Goal: Information Seeking & Learning: Learn about a topic

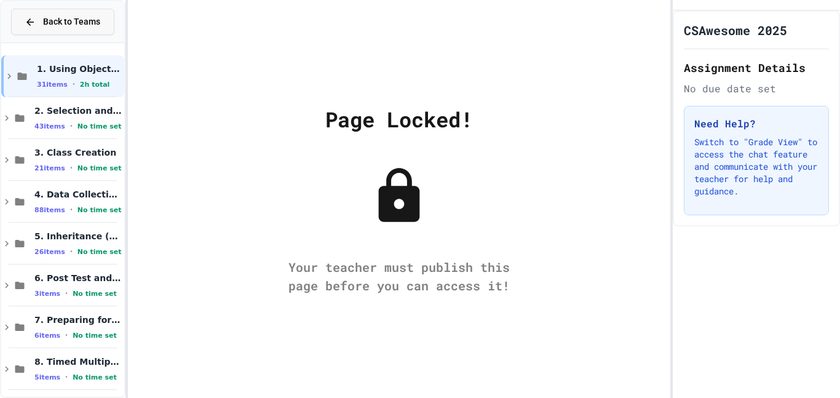
click at [43, 19] on span "Back to Teams" at bounding box center [71, 21] width 57 height 13
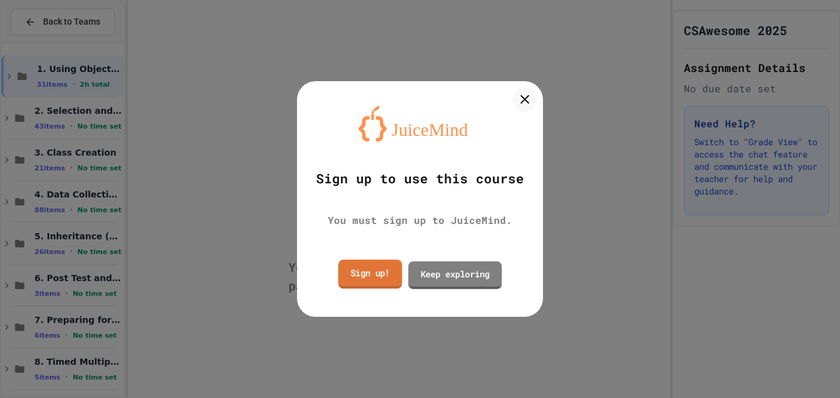
click at [372, 281] on link "Sign up!" at bounding box center [370, 274] width 64 height 29
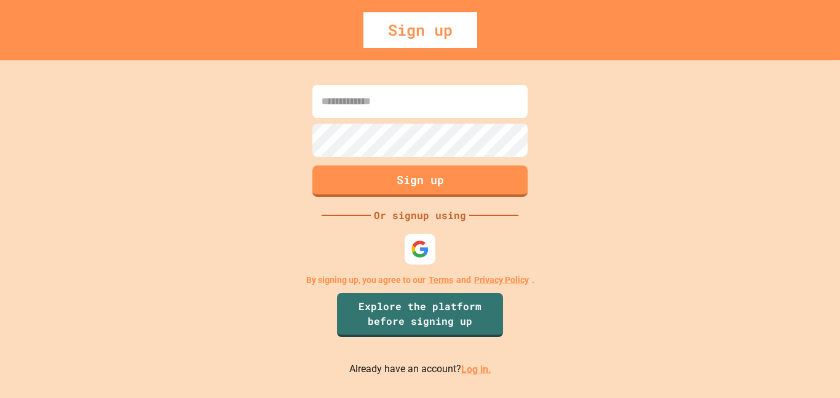
type input "**********"
click at [471, 367] on link "Log in." at bounding box center [476, 369] width 30 height 12
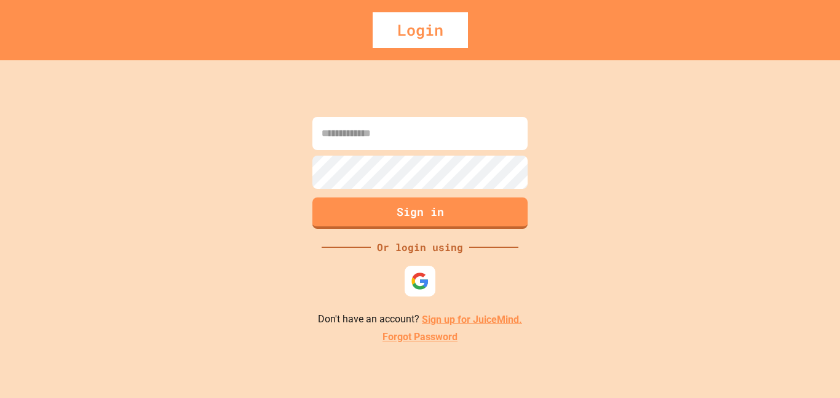
type input "**********"
click at [437, 235] on div "**********" at bounding box center [420, 229] width 840 height 338
click at [433, 219] on button "Sign in" at bounding box center [421, 212] width 220 height 32
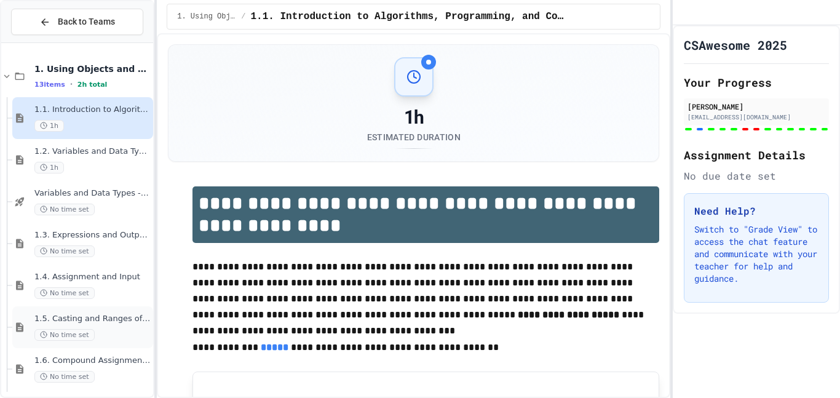
scroll to position [257, 0]
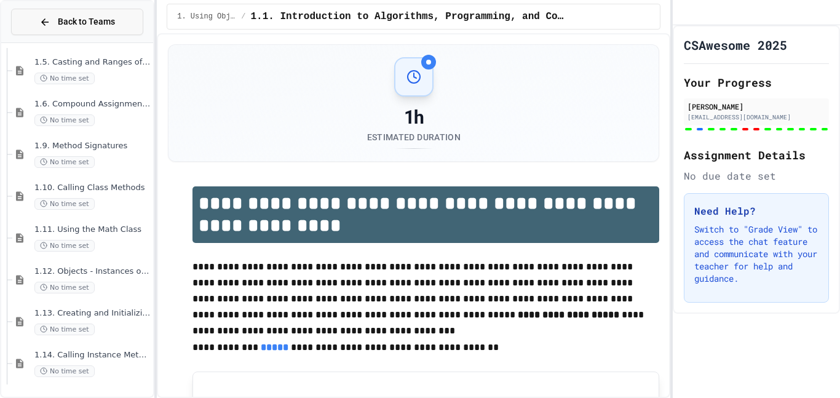
click at [41, 29] on button "Back to Teams" at bounding box center [77, 22] width 132 height 26
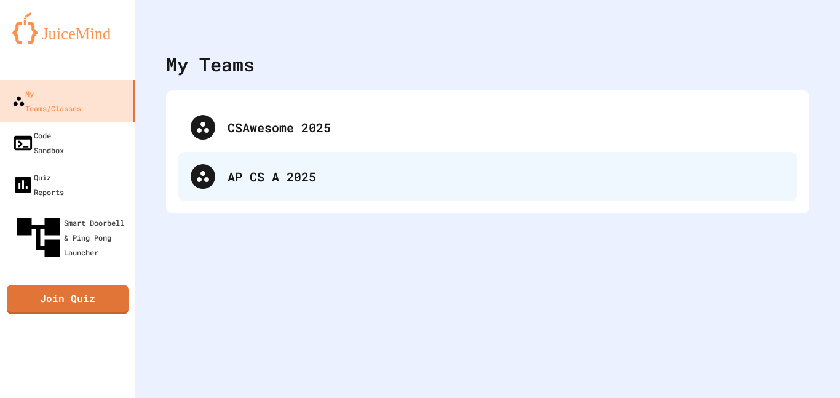
click at [275, 195] on div "AP CS A 2025" at bounding box center [487, 176] width 619 height 49
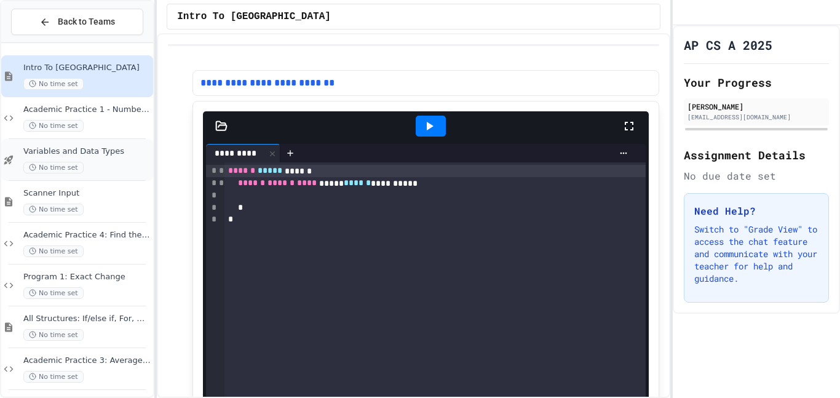
scroll to position [131, 0]
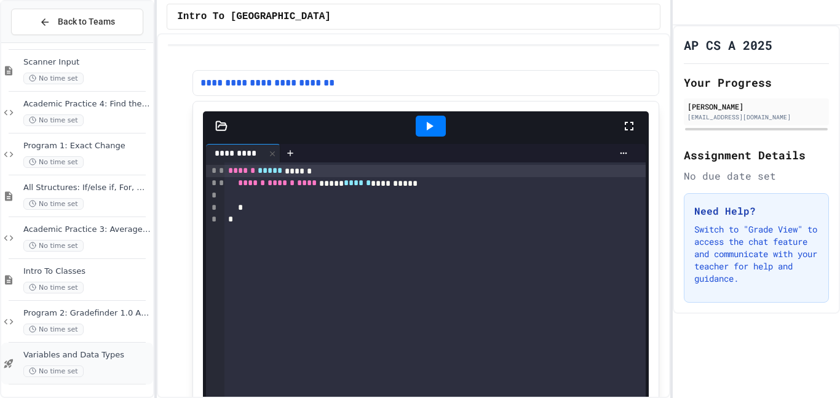
click at [95, 359] on span "Variables and Data Types" at bounding box center [86, 355] width 127 height 10
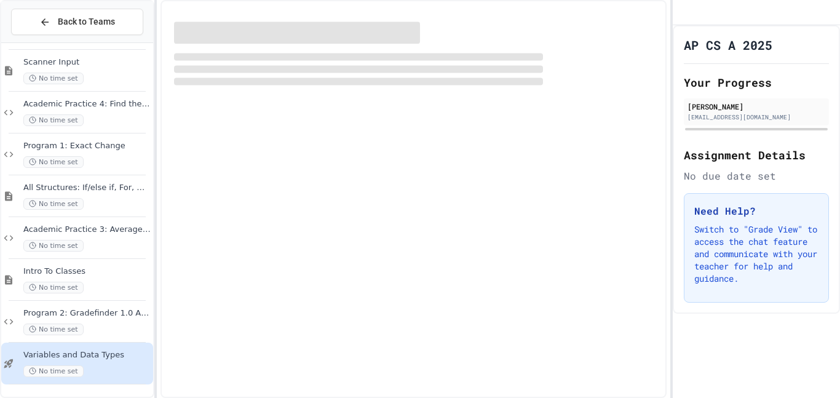
scroll to position [116, 0]
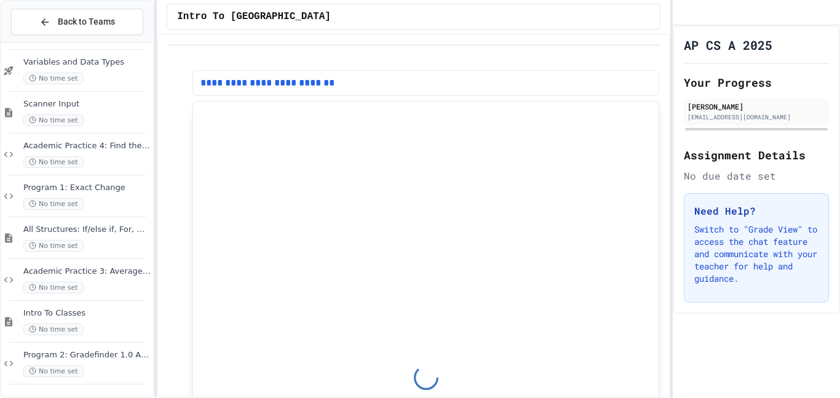
scroll to position [89, 0]
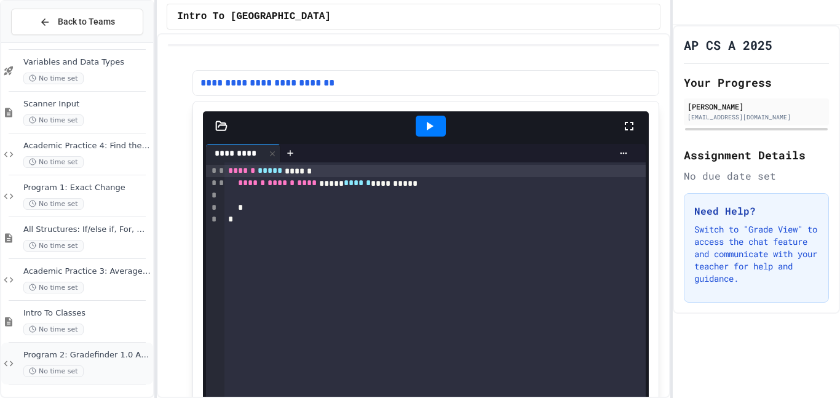
click at [109, 362] on div "Program 2: Gradefinder 1.0 APCSA Edition No time set" at bounding box center [86, 363] width 127 height 27
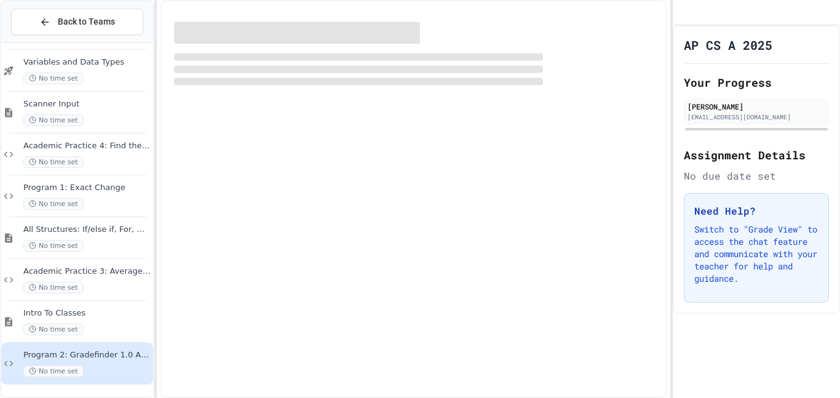
scroll to position [74, 0]
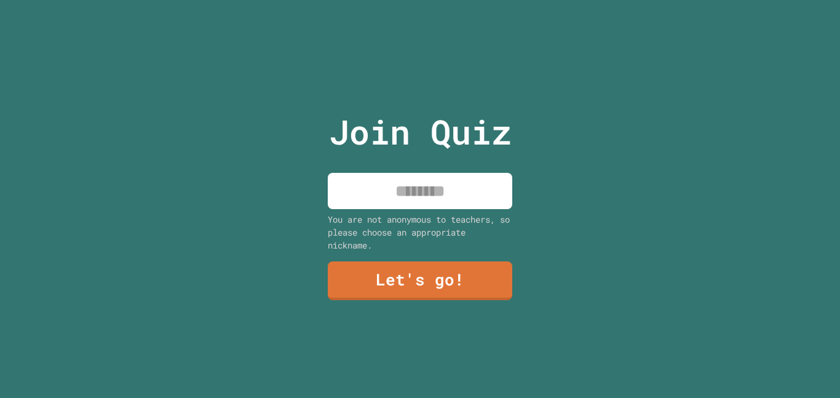
click at [365, 195] on input at bounding box center [420, 191] width 185 height 36
type input "***"
click at [479, 266] on link "Let's go!" at bounding box center [420, 279] width 180 height 41
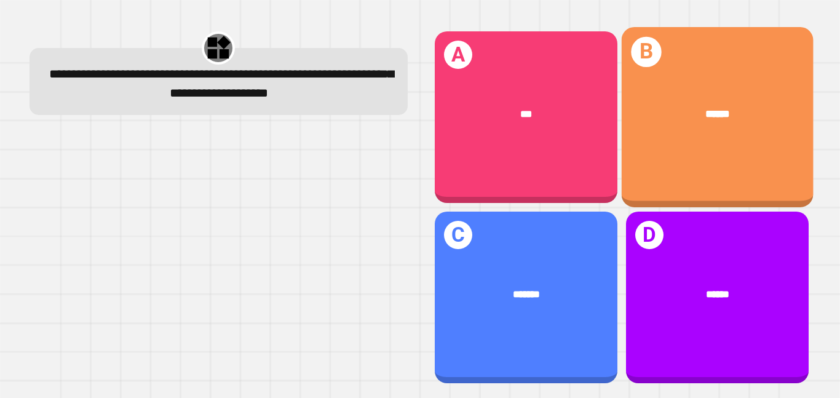
click at [752, 140] on div "******" at bounding box center [717, 114] width 192 height 58
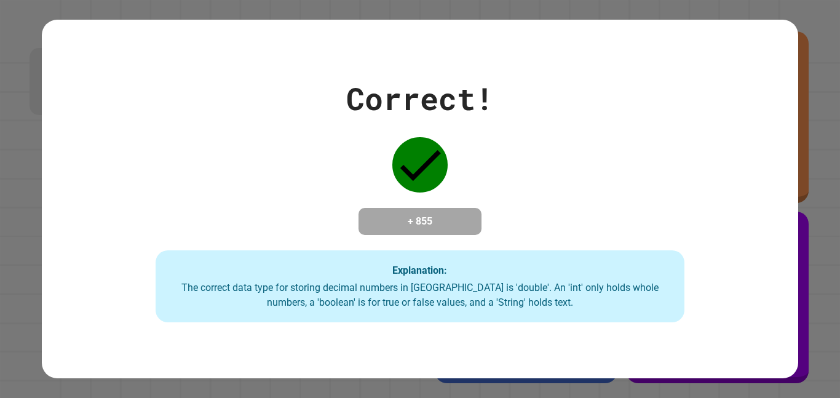
click at [434, 169] on icon at bounding box center [419, 164] width 55 height 55
click at [433, 291] on div "The correct data type for storing decimal numbers in [GEOGRAPHIC_DATA] is 'doub…" at bounding box center [420, 296] width 505 height 30
click at [453, 220] on h4 "+ 855" at bounding box center [420, 221] width 98 height 15
click at [770, 37] on div "Correct! + 855 Explanation: The correct data type for storing decimal numbers i…" at bounding box center [420, 199] width 756 height 358
click at [825, 27] on div "Correct! + 855 Explanation: The correct data type for storing decimal numbers i…" at bounding box center [420, 199] width 840 height 398
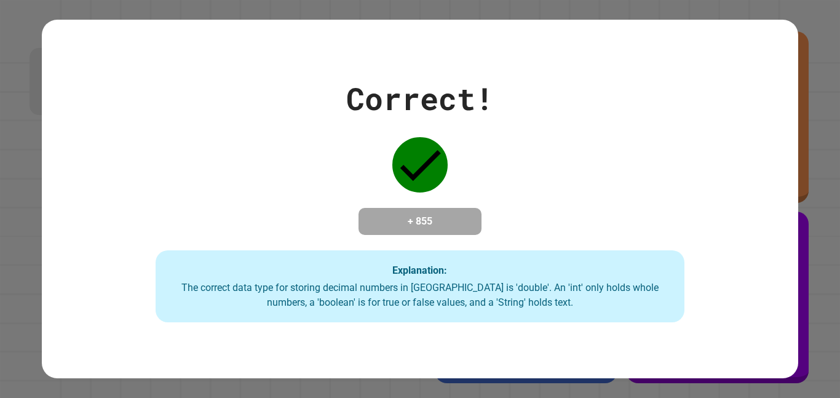
click at [825, 27] on div "Correct! + 855 Explanation: The correct data type for storing decimal numbers i…" at bounding box center [420, 199] width 840 height 398
click at [4, 149] on div "Correct! + 855 Explanation: The correct data type for storing decimal numbers i…" at bounding box center [420, 199] width 840 height 398
click at [452, 321] on div "Explanation: The correct data type for storing decimal numbers in [GEOGRAPHIC_D…" at bounding box center [421, 286] width 530 height 73
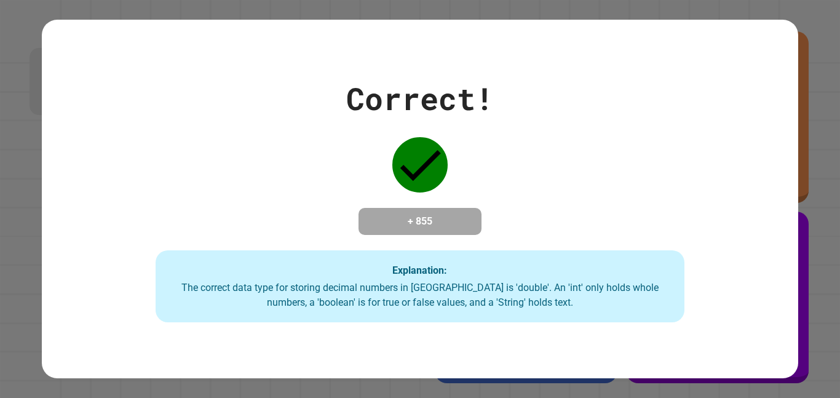
click at [474, 271] on div "Explanation: The correct data type for storing decimal numbers in [GEOGRAPHIC_D…" at bounding box center [421, 286] width 530 height 73
click at [414, 394] on div "Correct! + 855 Explanation: The correct data type for storing decimal numbers i…" at bounding box center [420, 199] width 840 height 398
click at [570, 204] on div "Correct! + 855 Explanation: The correct data type for storing decimal numbers i…" at bounding box center [420, 199] width 756 height 247
click at [800, 78] on div "Correct! + 855 Explanation: The correct data type for storing decimal numbers i…" at bounding box center [420, 199] width 840 height 398
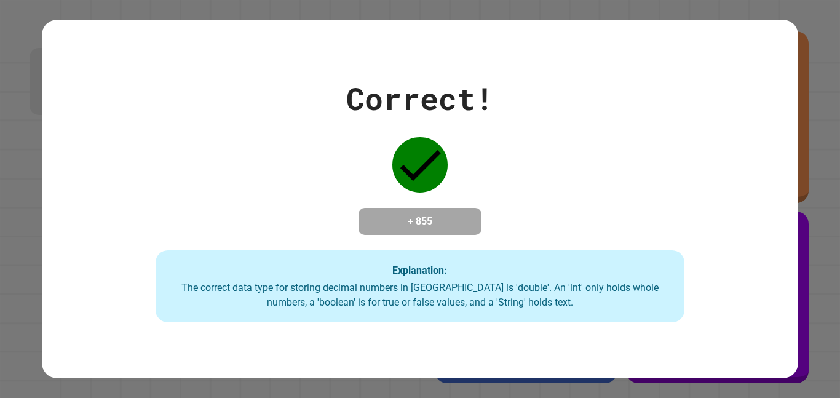
click at [800, 78] on div "Correct! + 855 Explanation: The correct data type for storing decimal numbers i…" at bounding box center [420, 199] width 840 height 398
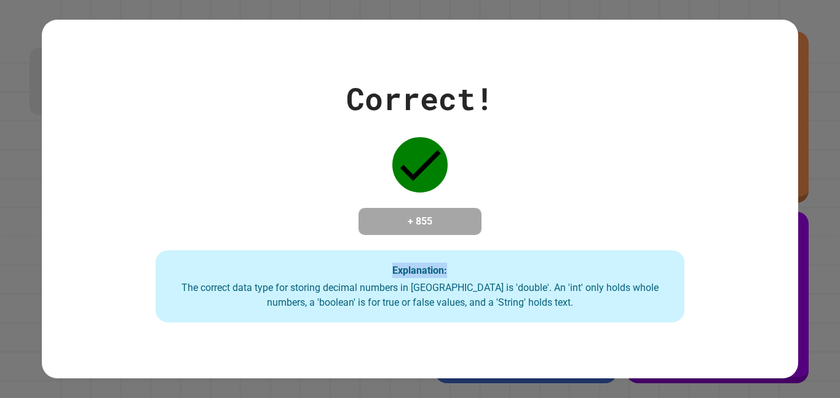
click at [800, 78] on div "Correct! + 855 Explanation: The correct data type for storing decimal numbers i…" at bounding box center [420, 199] width 840 height 398
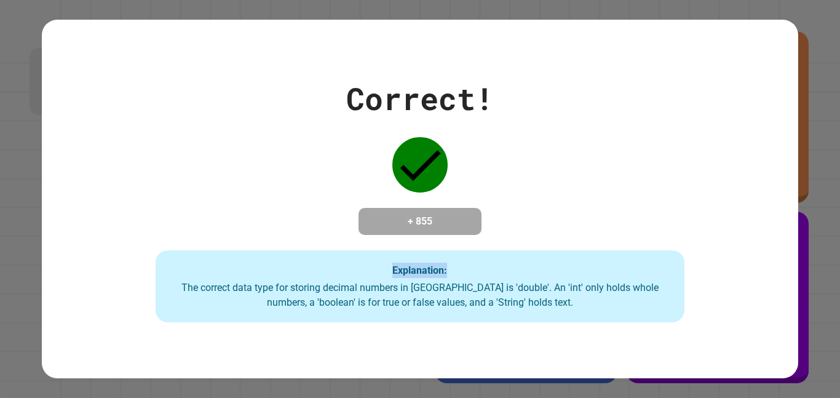
click at [800, 78] on div "Correct! + 855 Explanation: The correct data type for storing decimal numbers i…" at bounding box center [420, 199] width 840 height 398
click at [490, 10] on div "Correct! + 855 Explanation: The correct data type for storing decimal numbers i…" at bounding box center [420, 199] width 840 height 398
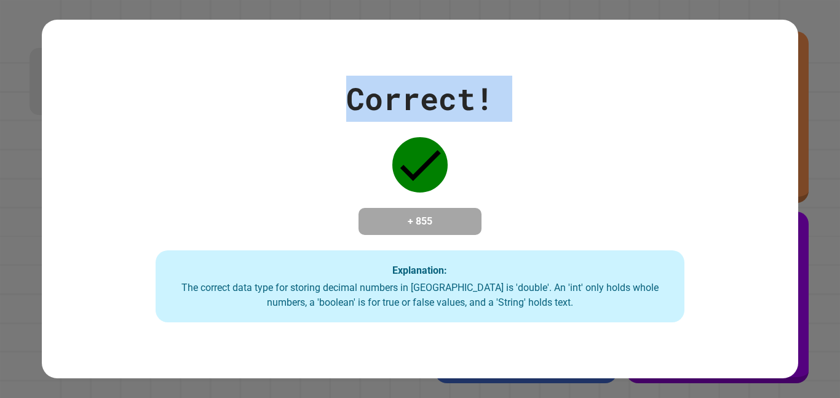
click at [490, 10] on div "Correct! + 855 Explanation: The correct data type for storing decimal numbers i…" at bounding box center [420, 199] width 840 height 398
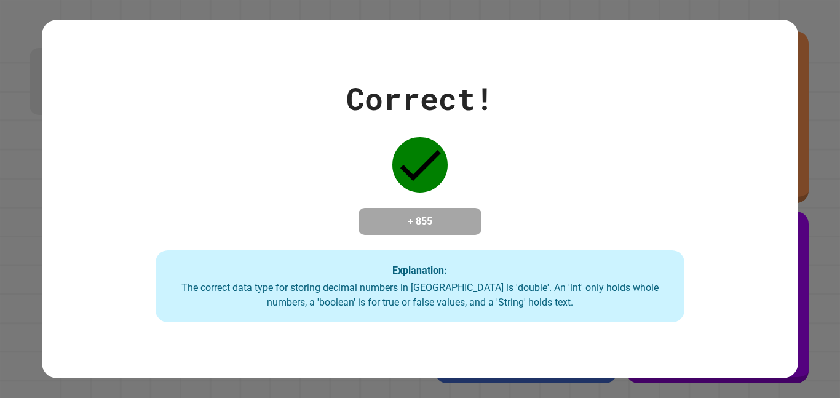
click at [490, 10] on div "Correct! + 855 Explanation: The correct data type for storing decimal numbers i…" at bounding box center [420, 199] width 840 height 398
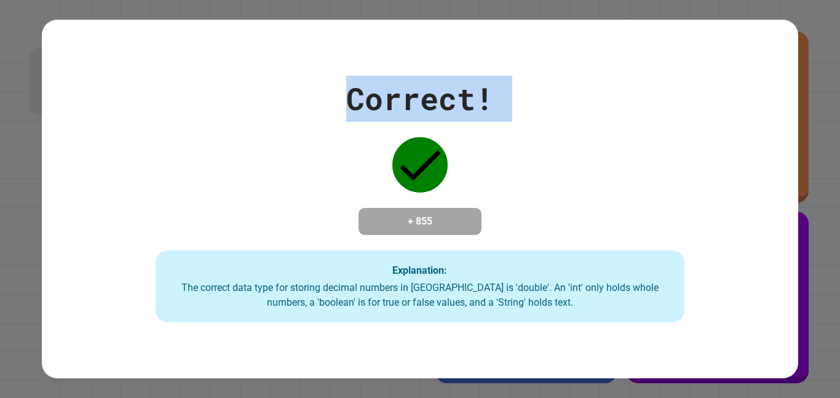
click at [490, 10] on div "Correct! + 855 Explanation: The correct data type for storing decimal numbers i…" at bounding box center [420, 199] width 840 height 398
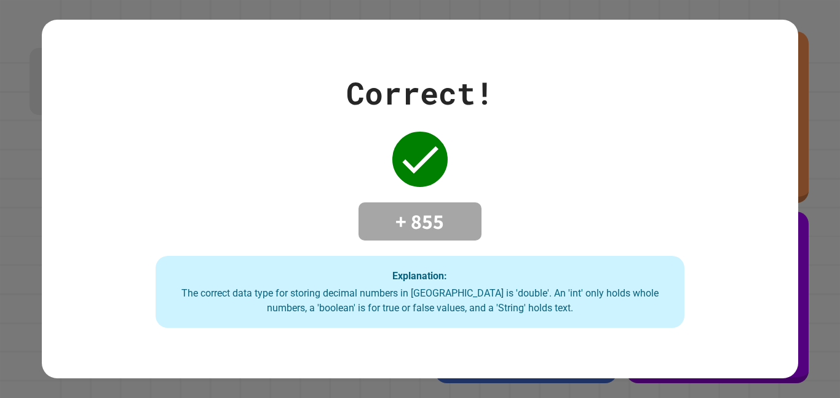
click at [388, 391] on div "Correct! + 855 Explanation: The correct data type for storing decimal numbers i…" at bounding box center [420, 199] width 840 height 398
click at [777, 31] on div "Correct! + 855 Explanation: The correct data type for storing decimal numbers i…" at bounding box center [420, 199] width 756 height 358
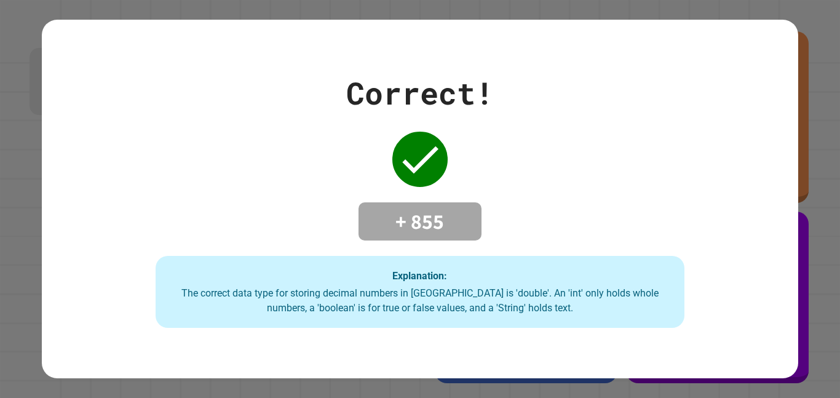
click at [819, 50] on div "Correct! + 855 Explanation: The correct data type for storing decimal numbers i…" at bounding box center [420, 199] width 840 height 398
click at [693, 86] on div "Correct! + 855 Explanation: The correct data type for storing decimal numbers i…" at bounding box center [420, 199] width 756 height 258
